Goal: Task Accomplishment & Management: Manage account settings

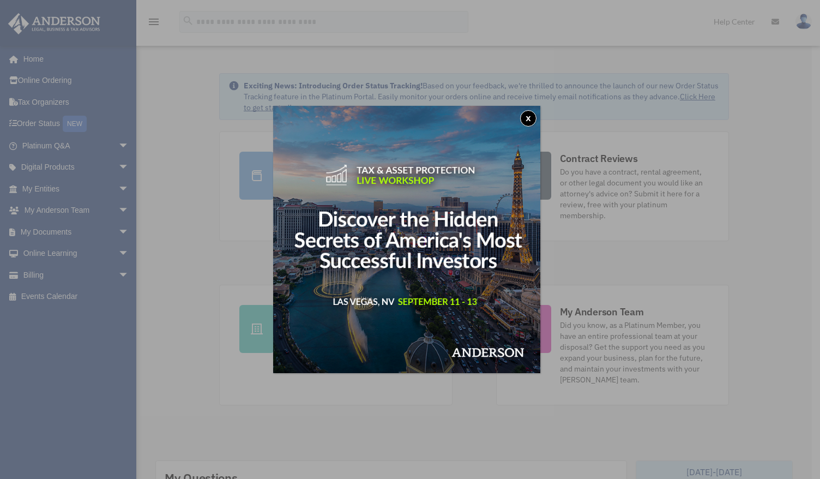
click at [535, 121] on button "x" at bounding box center [528, 118] width 16 height 16
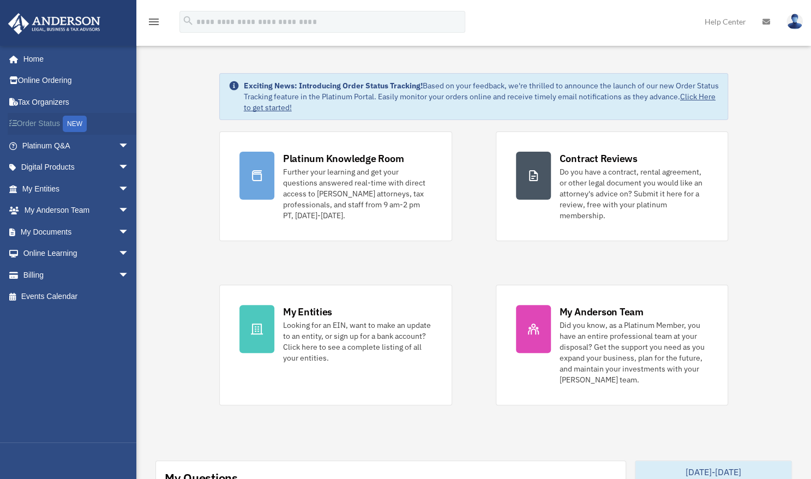
click at [50, 119] on link "Order Status NEW" at bounding box center [77, 124] width 138 height 22
click at [62, 279] on link "Billing arrow_drop_down" at bounding box center [77, 275] width 138 height 22
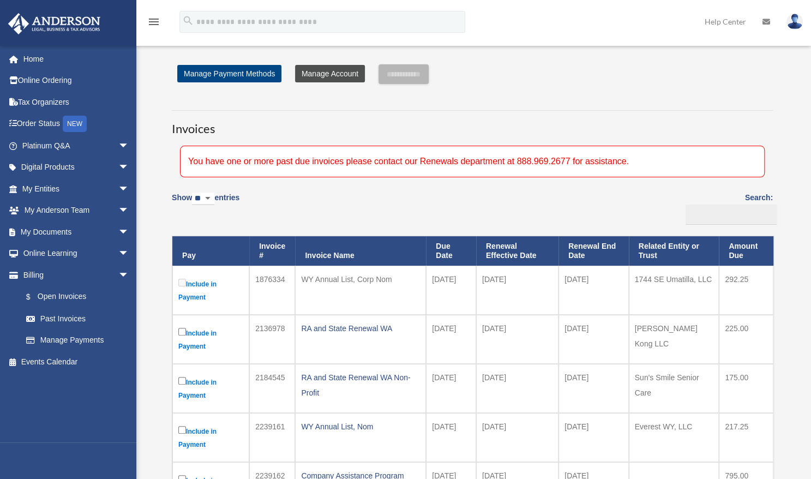
click at [321, 76] on link "Manage Account" at bounding box center [330, 73] width 70 height 17
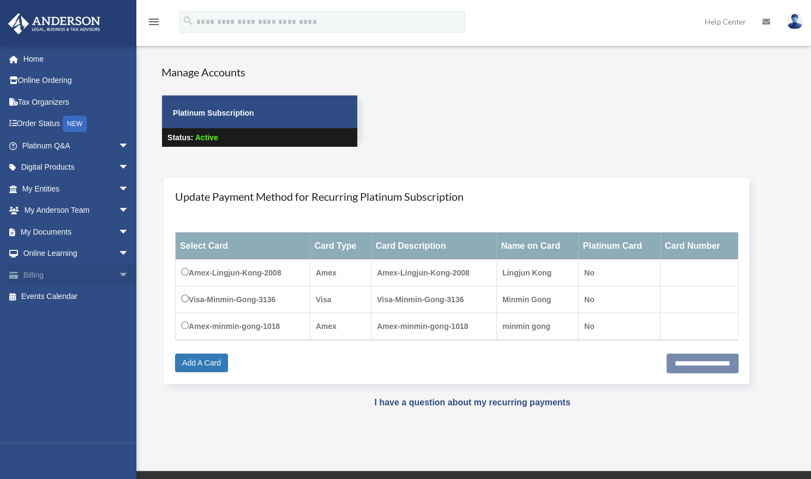
click at [118, 275] on span "arrow_drop_down" at bounding box center [129, 275] width 22 height 22
click at [79, 295] on link "$ Open Invoices" at bounding box center [80, 297] width 130 height 22
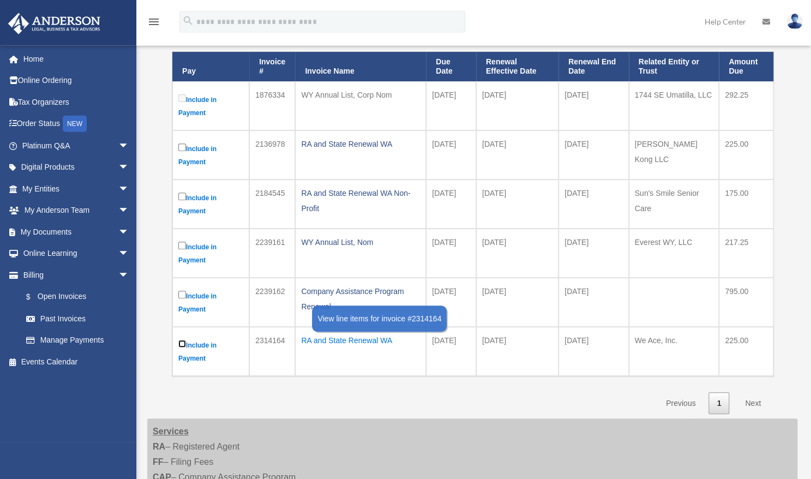
scroll to position [203, 0]
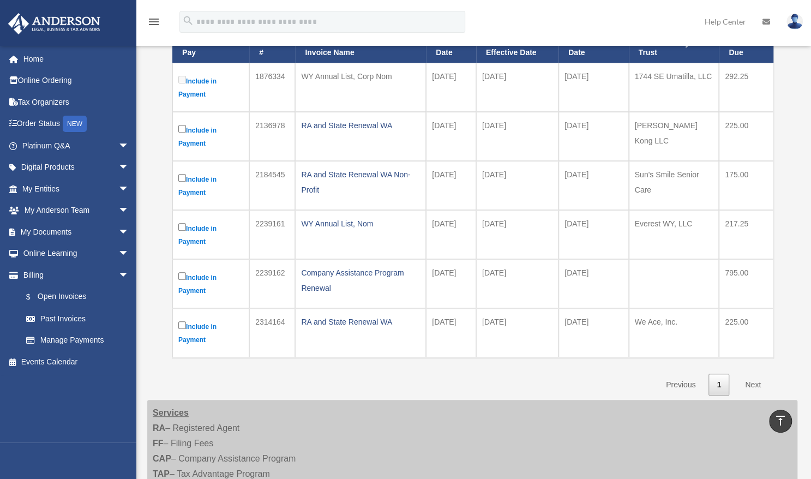
click at [753, 378] on link "Next" at bounding box center [753, 385] width 32 height 22
click at [751, 376] on link "Next" at bounding box center [753, 385] width 32 height 22
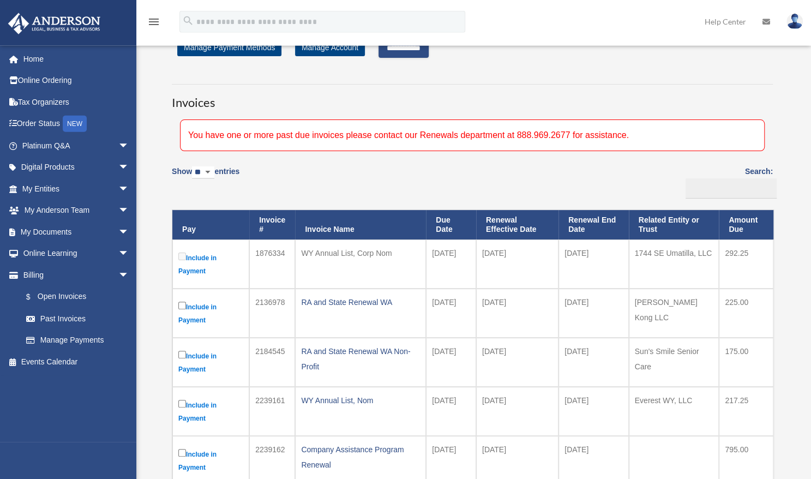
scroll to position [0, 0]
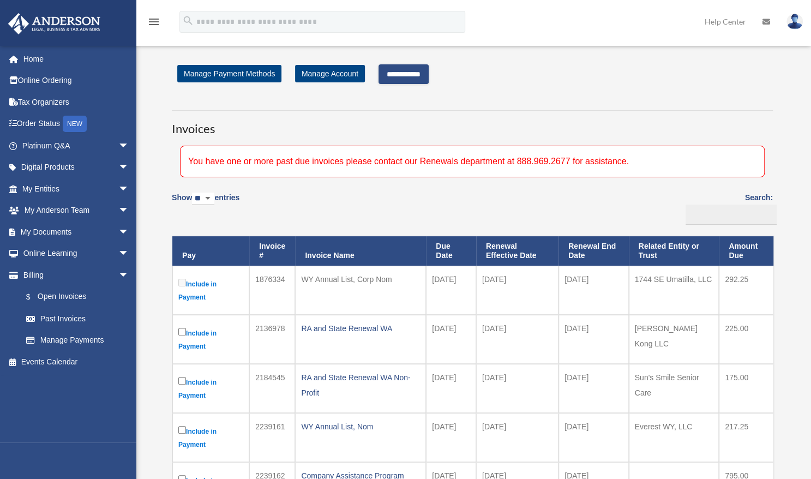
click at [409, 75] on input "**********" at bounding box center [404, 74] width 50 height 20
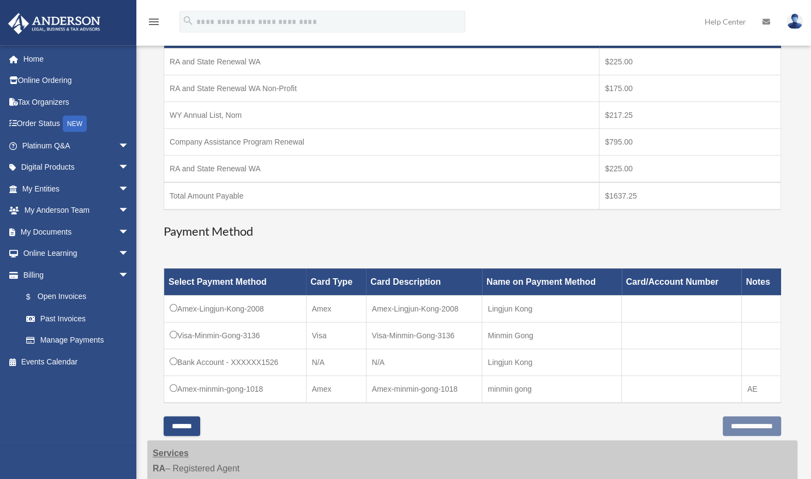
scroll to position [271, 0]
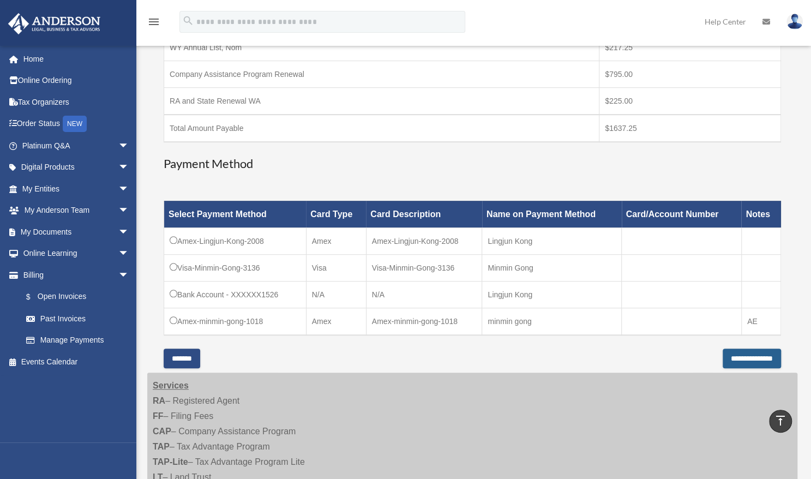
click at [733, 355] on input "**********" at bounding box center [752, 359] width 58 height 20
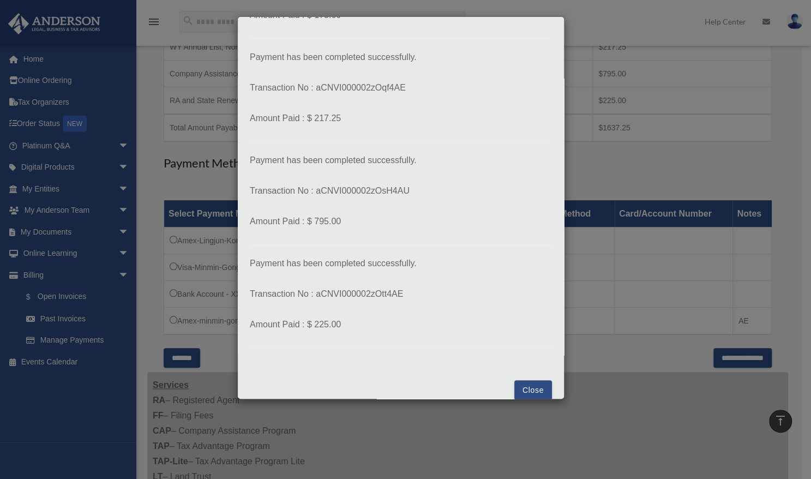
scroll to position [227, 0]
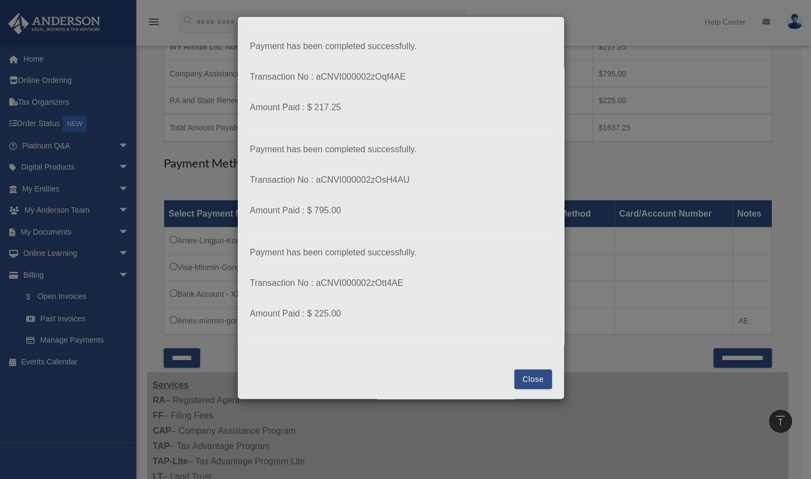
click at [520, 379] on button "Close" at bounding box center [533, 379] width 38 height 20
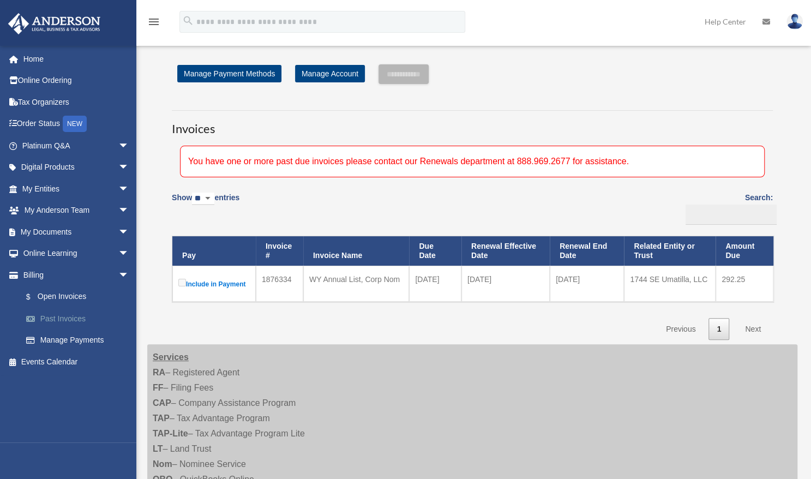
click at [64, 319] on link "Past Invoices" at bounding box center [80, 319] width 130 height 22
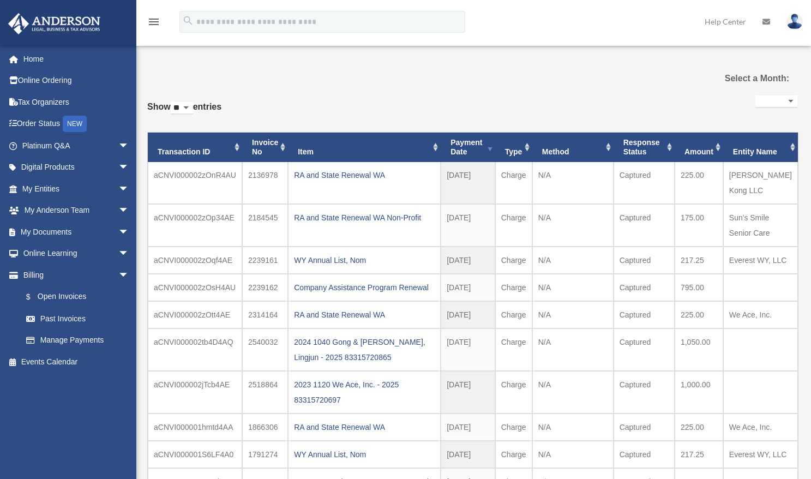
select select
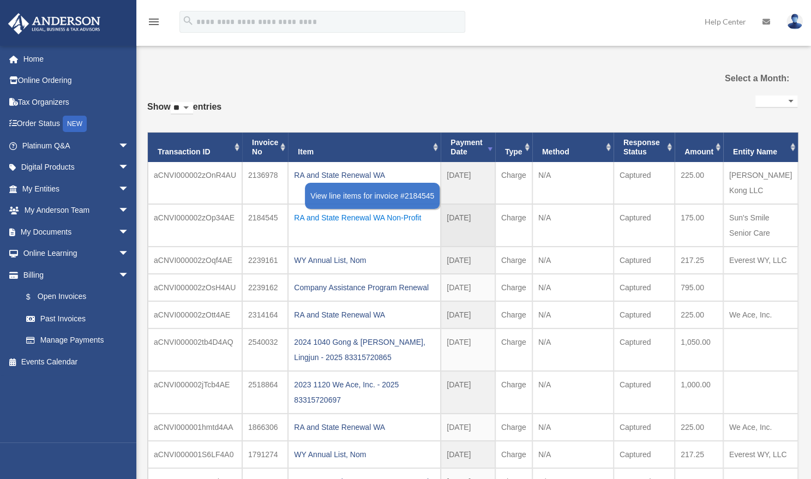
click at [323, 210] on div "RA and State Renewal WA Non-Profit" at bounding box center [364, 217] width 141 height 15
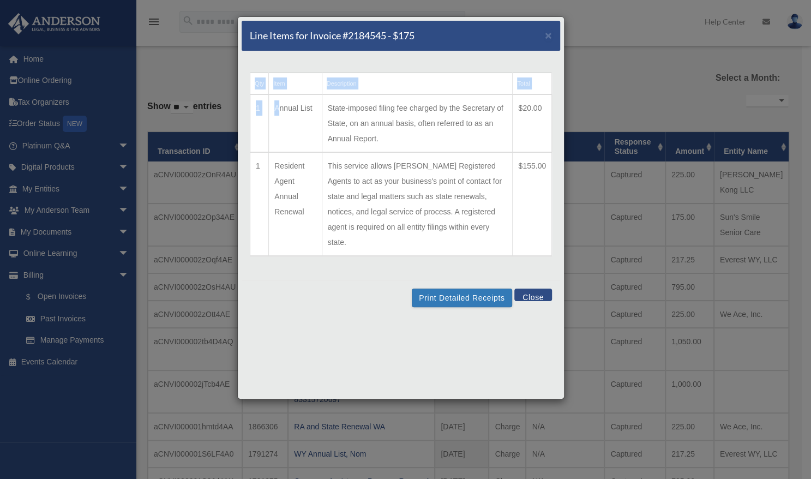
drag, startPoint x: 382, startPoint y: 36, endPoint x: 269, endPoint y: 141, distance: 154.0
click at [269, 141] on div "Line Items for Invoice #2184545 - $175 × Qty Item Description Total 1 Annual Li…" at bounding box center [400, 207] width 327 height 383
click at [455, 289] on button "Print Detailed Receipts" at bounding box center [462, 298] width 100 height 19
click at [532, 289] on button "Close" at bounding box center [533, 295] width 38 height 13
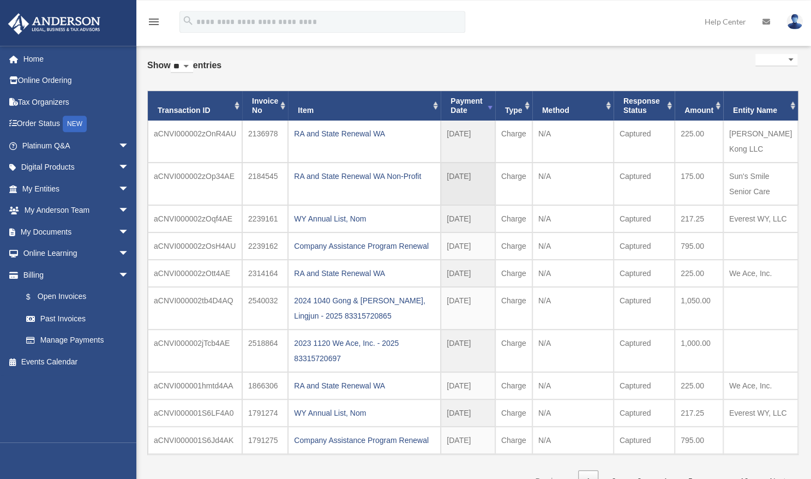
scroll to position [68, 0]
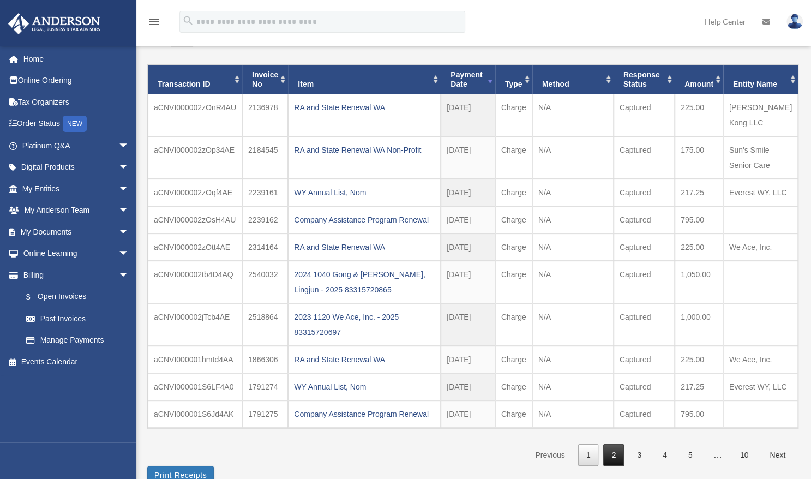
click at [611, 444] on link "2" at bounding box center [613, 455] width 21 height 22
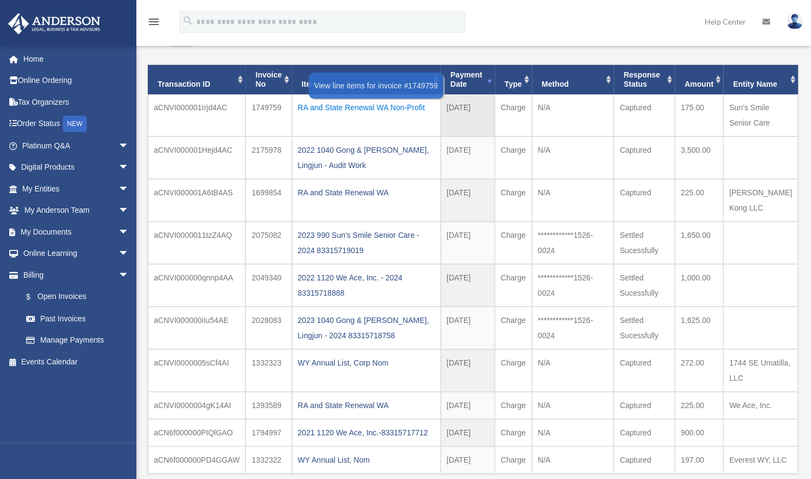
drag, startPoint x: 296, startPoint y: 108, endPoint x: 425, endPoint y: 104, distance: 128.8
click at [425, 104] on td "RA and State Renewal WA Non-Profit" at bounding box center [366, 115] width 149 height 42
copy div "RA and State Renewal WA Non-Profit"
click at [337, 110] on div "RA and State Renewal WA Non-Profit" at bounding box center [366, 107] width 137 height 15
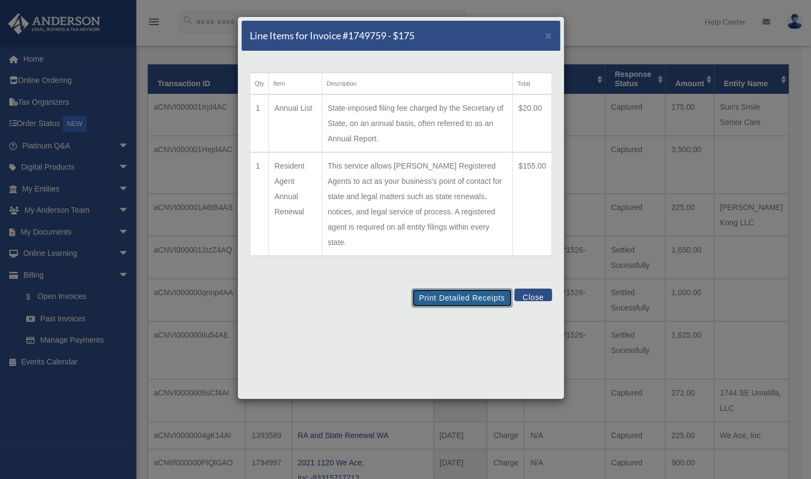
click at [471, 289] on button "Print Detailed Receipts" at bounding box center [462, 298] width 100 height 19
click at [530, 289] on button "Close" at bounding box center [533, 295] width 38 height 13
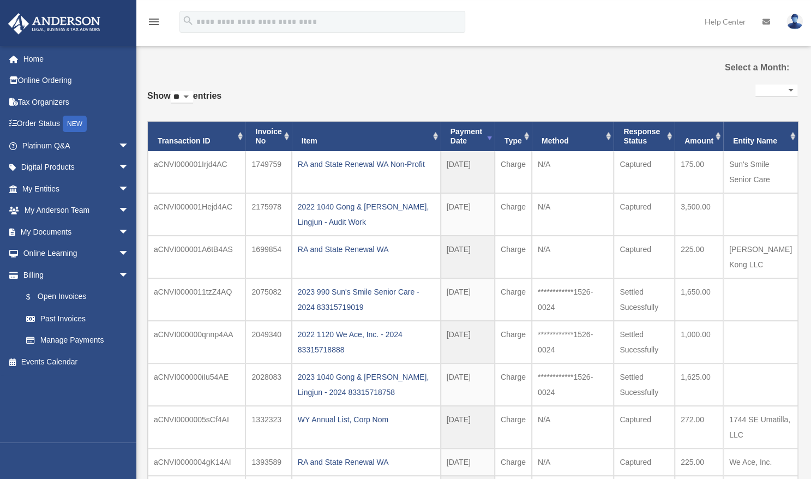
scroll to position [0, 0]
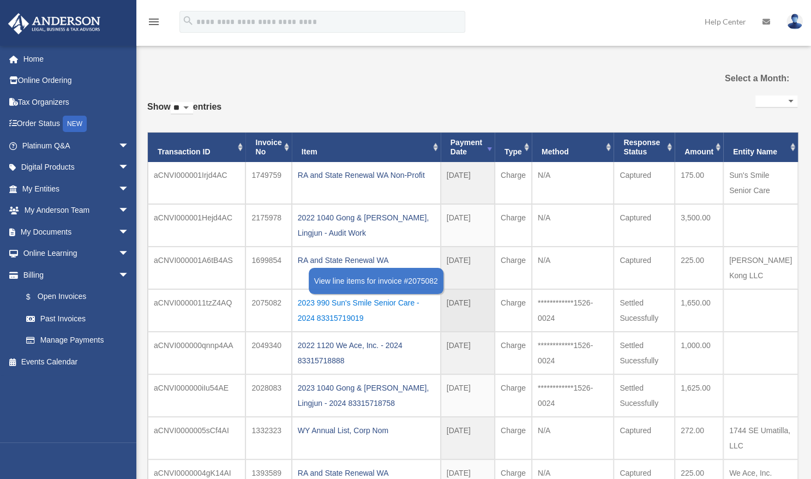
drag, startPoint x: 295, startPoint y: 278, endPoint x: 347, endPoint y: 302, distance: 57.6
click at [347, 302] on td "2023 990 Sun's Smile Senior Care - 2024 83315719019" at bounding box center [366, 310] width 149 height 43
copy div "2023 990 Sun's Smile Senior Care - 2024 83315719019"
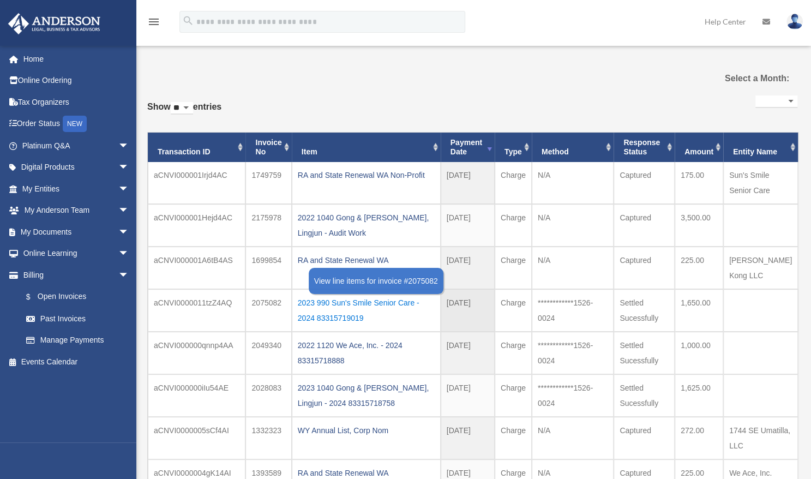
click at [368, 299] on div "2023 990 Sun's Smile Senior Care - 2024 83315719019" at bounding box center [366, 310] width 137 height 31
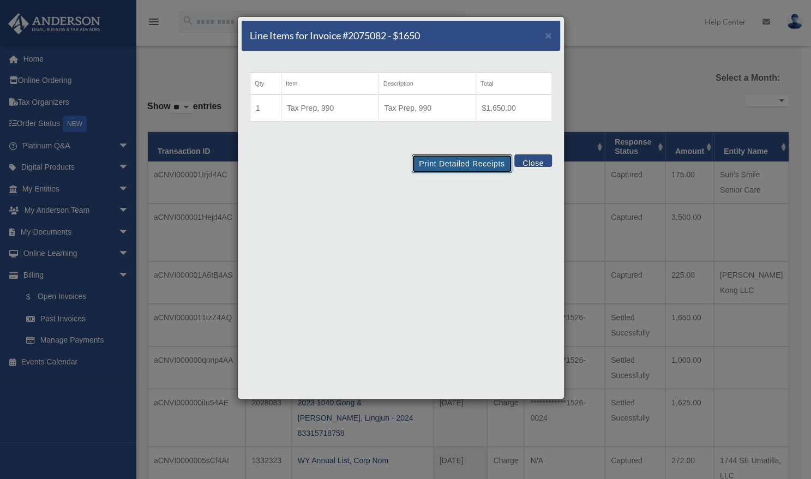
click at [476, 167] on button "Print Detailed Receipts" at bounding box center [462, 163] width 100 height 19
click at [537, 161] on button "Close" at bounding box center [533, 160] width 38 height 13
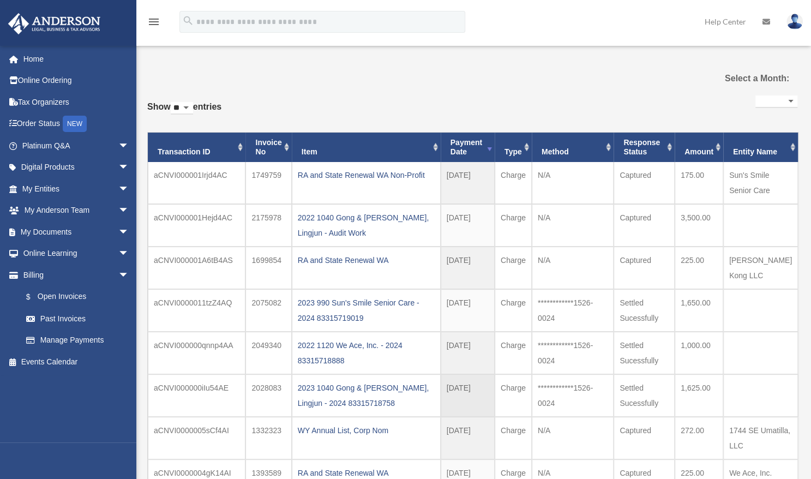
scroll to position [135, 0]
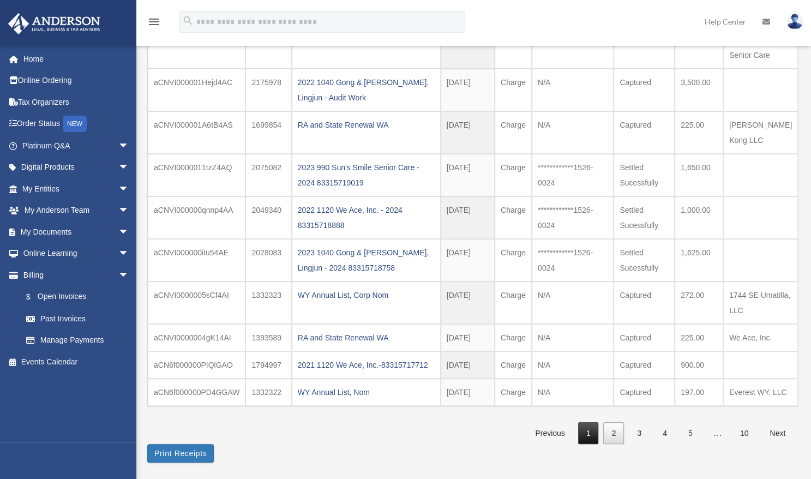
click at [586, 430] on link "1" at bounding box center [588, 433] width 21 height 22
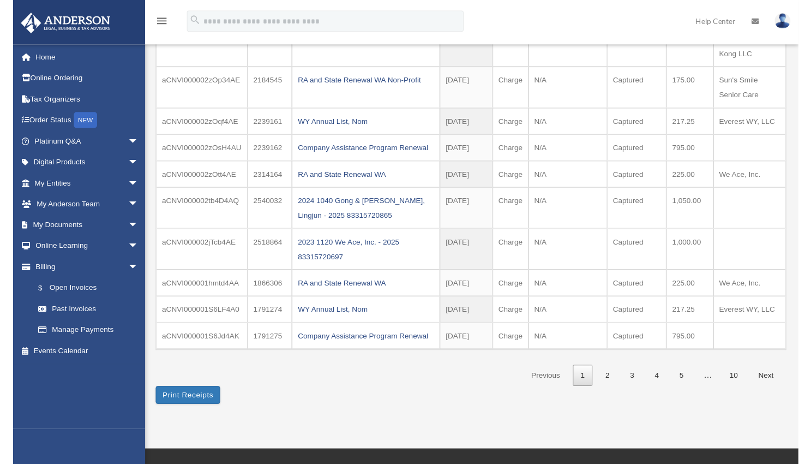
scroll to position [68, 0]
